Goal: Transaction & Acquisition: Subscribe to service/newsletter

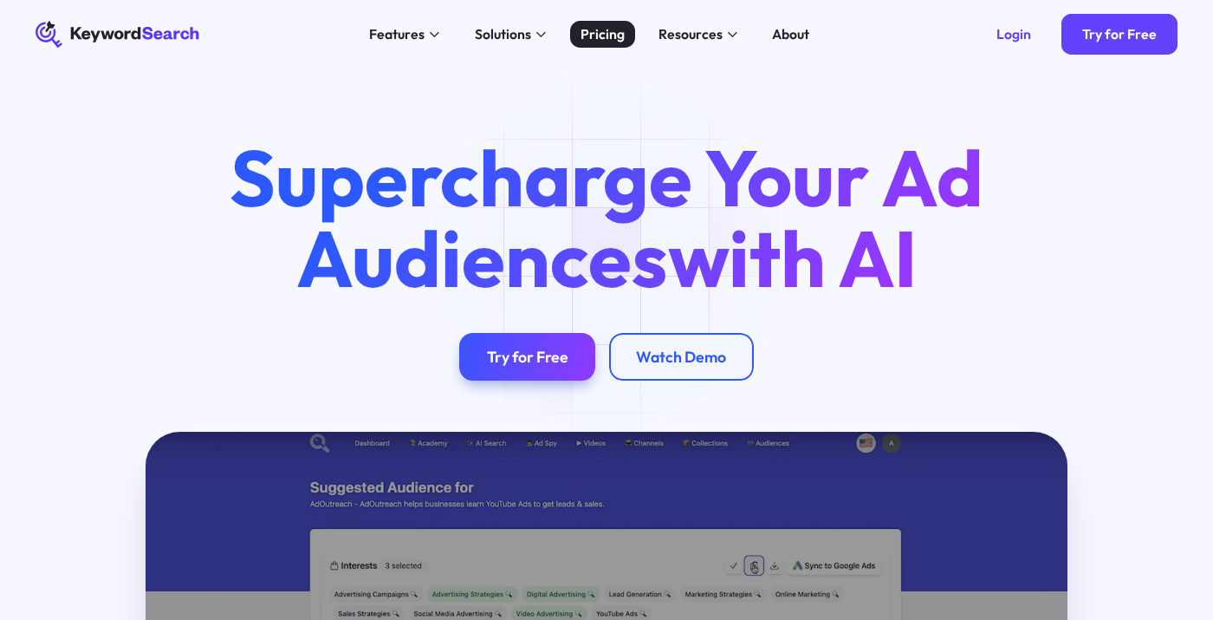
click at [597, 35] on div "Pricing" at bounding box center [603, 34] width 44 height 21
